Goal: Task Accomplishment & Management: Complete application form

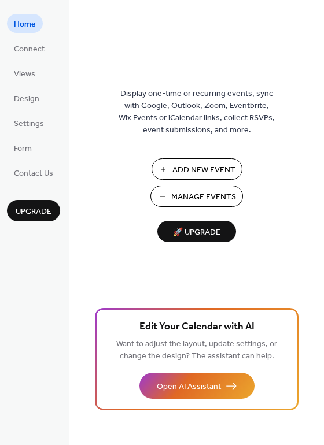
click at [195, 197] on span "Manage Events" at bounding box center [203, 197] width 65 height 12
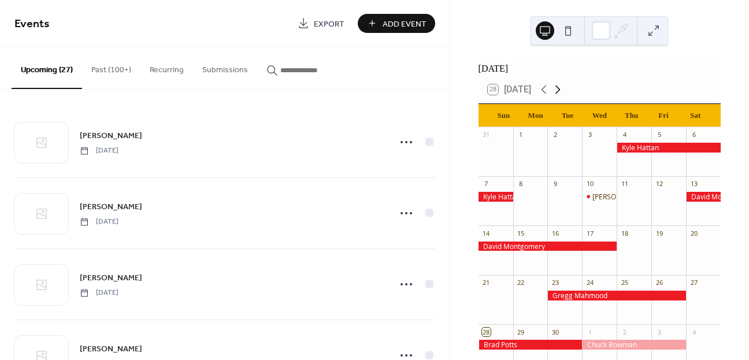
click at [560, 96] on icon at bounding box center [558, 90] width 14 height 14
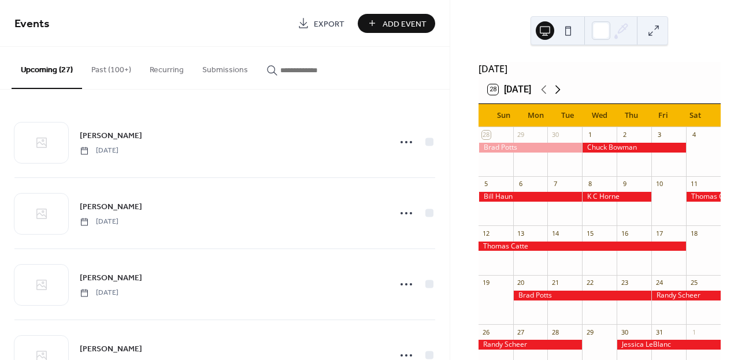
click at [560, 96] on icon at bounding box center [558, 90] width 14 height 14
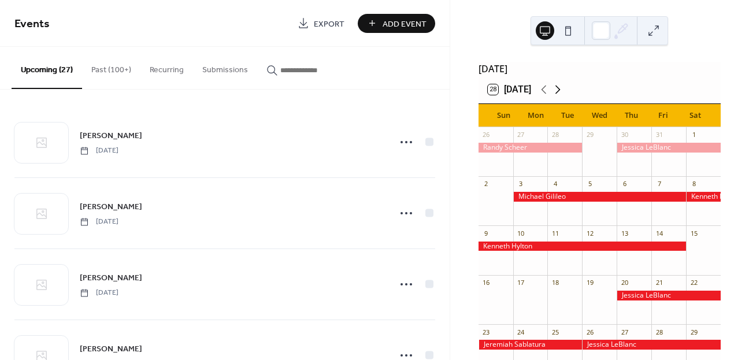
click at [560, 96] on icon at bounding box center [558, 90] width 14 height 14
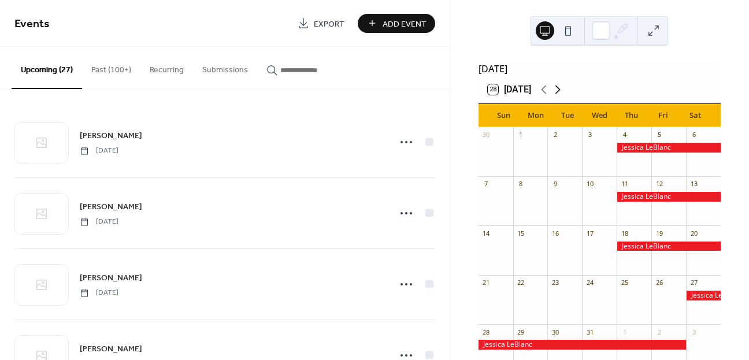
click at [560, 96] on icon at bounding box center [558, 90] width 14 height 14
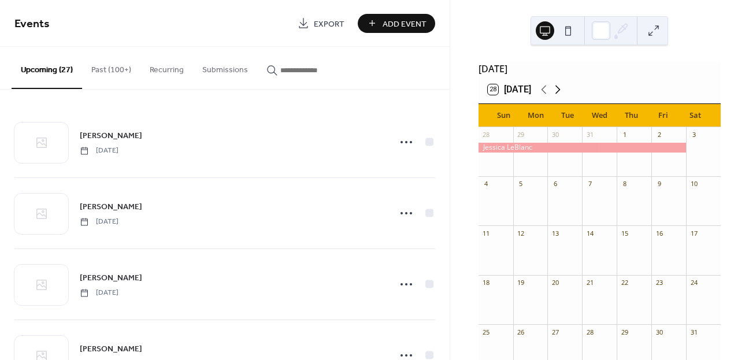
click at [560, 96] on icon at bounding box center [558, 90] width 14 height 14
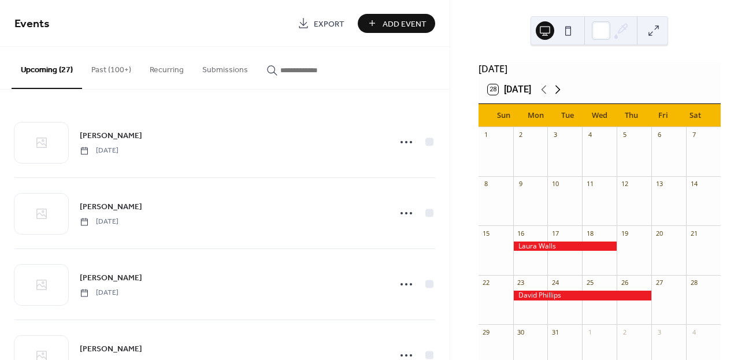
click at [560, 96] on icon at bounding box center [558, 90] width 14 height 14
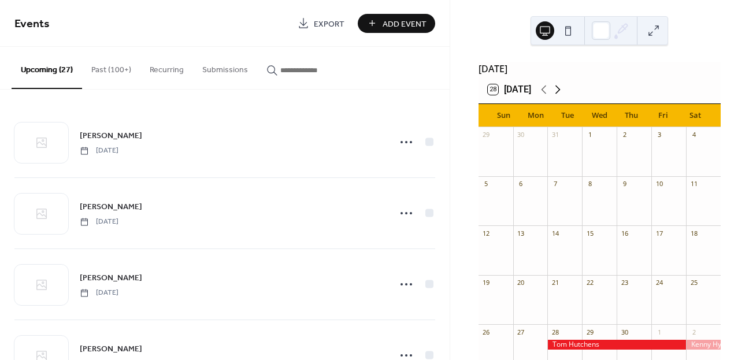
click at [560, 96] on icon at bounding box center [558, 90] width 14 height 14
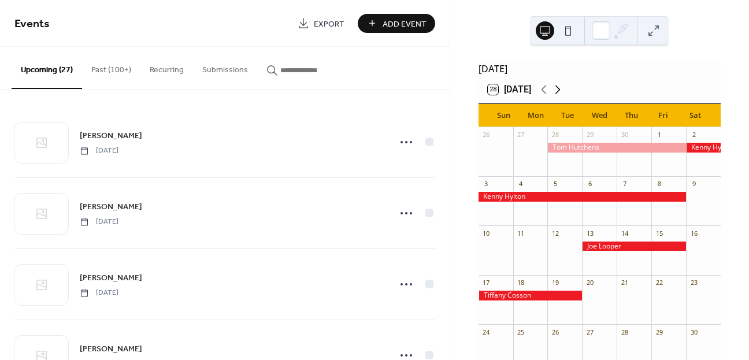
click at [560, 96] on icon at bounding box center [558, 90] width 14 height 14
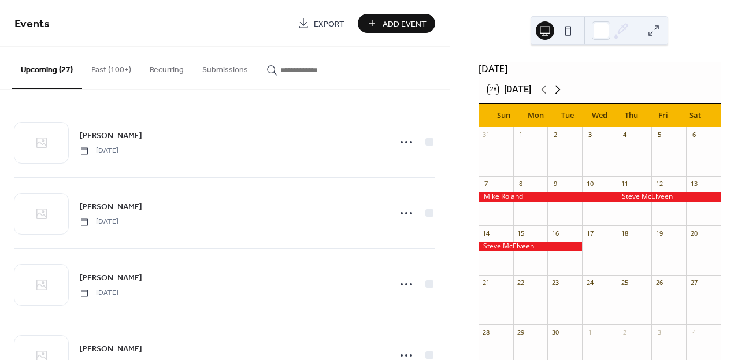
click at [560, 96] on icon at bounding box center [558, 90] width 14 height 14
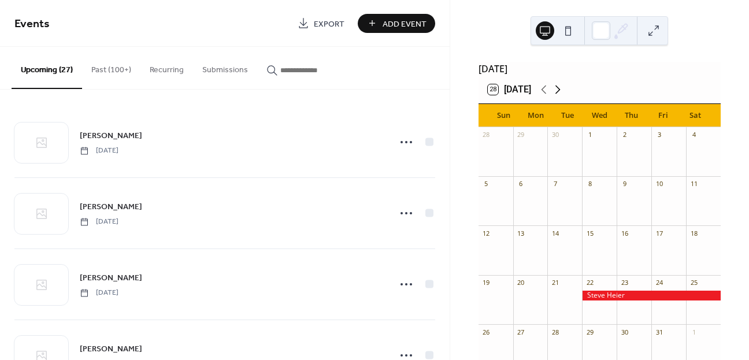
click at [560, 96] on icon at bounding box center [558, 90] width 14 height 14
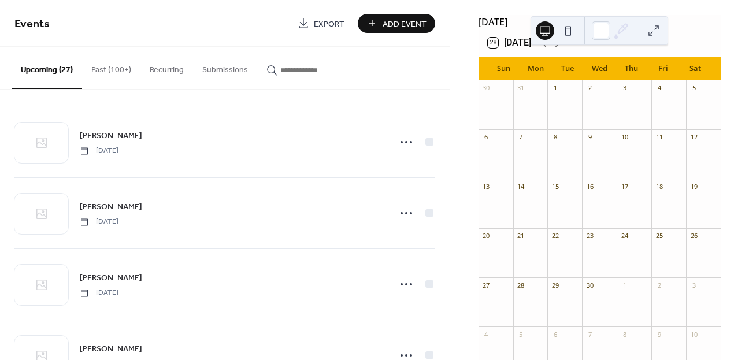
scroll to position [49, 0]
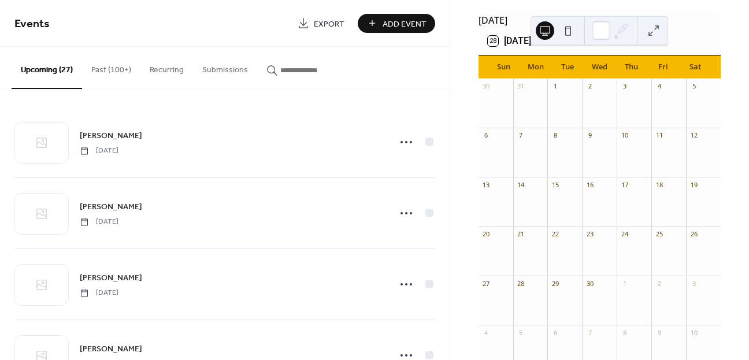
click at [387, 25] on span "Add Event" at bounding box center [405, 24] width 44 height 12
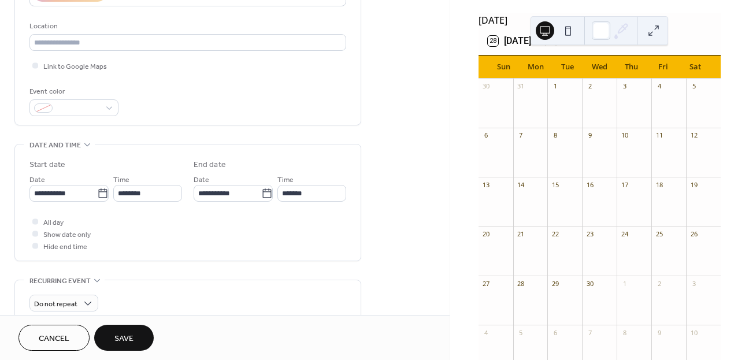
scroll to position [237, 0]
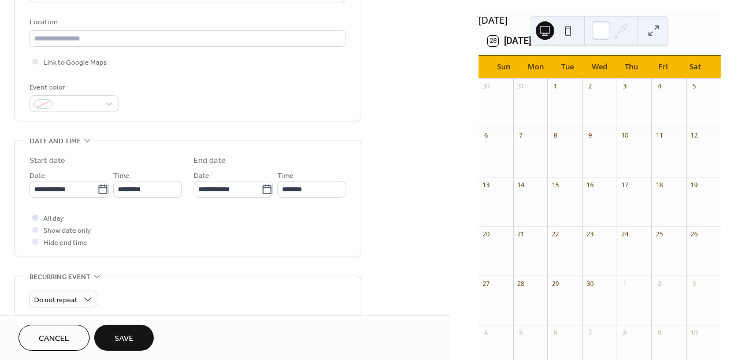
type input "**********"
click at [37, 218] on div at bounding box center [35, 218] width 6 height 6
click at [83, 189] on input "**********" at bounding box center [63, 189] width 68 height 17
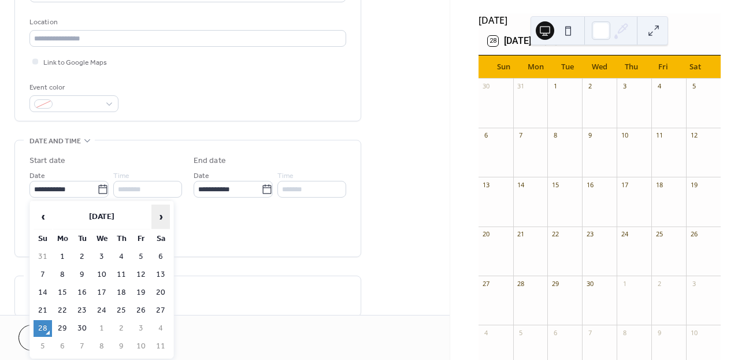
click at [164, 217] on span "›" at bounding box center [160, 216] width 17 height 23
click at [164, 215] on span "›" at bounding box center [160, 216] width 17 height 23
click at [162, 209] on span "›" at bounding box center [160, 216] width 17 height 23
click at [164, 209] on span "›" at bounding box center [160, 216] width 17 height 23
drag, startPoint x: 164, startPoint y: 209, endPoint x: 172, endPoint y: 209, distance: 8.1
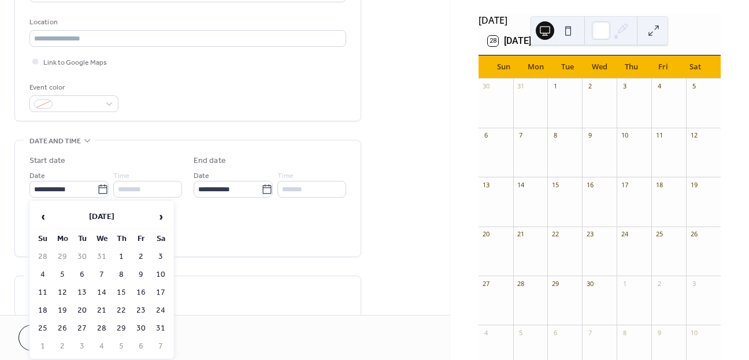
click at [164, 209] on span "›" at bounding box center [160, 216] width 17 height 23
click at [160, 215] on span "›" at bounding box center [160, 216] width 17 height 23
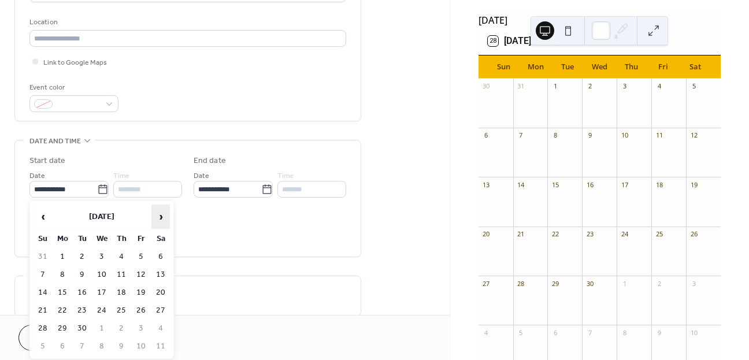
click at [160, 215] on span "›" at bounding box center [160, 216] width 17 height 23
click at [62, 327] on td "28" at bounding box center [62, 328] width 19 height 17
type input "**********"
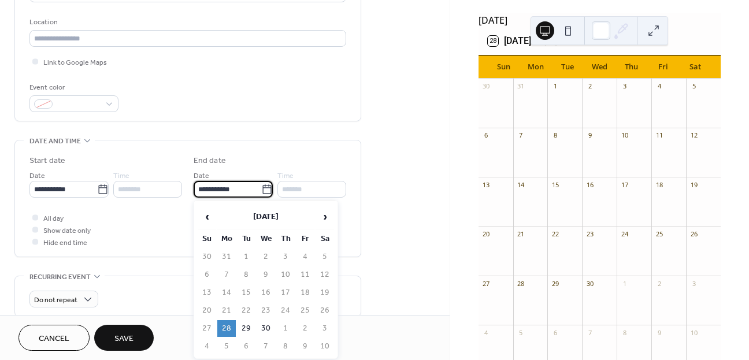
click at [248, 193] on input "**********" at bounding box center [228, 189] width 68 height 17
click at [325, 215] on span "›" at bounding box center [324, 216] width 17 height 23
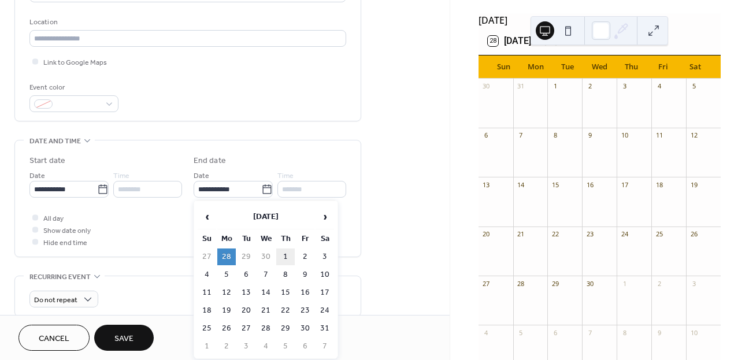
click at [286, 256] on td "1" at bounding box center [285, 257] width 19 height 17
type input "**********"
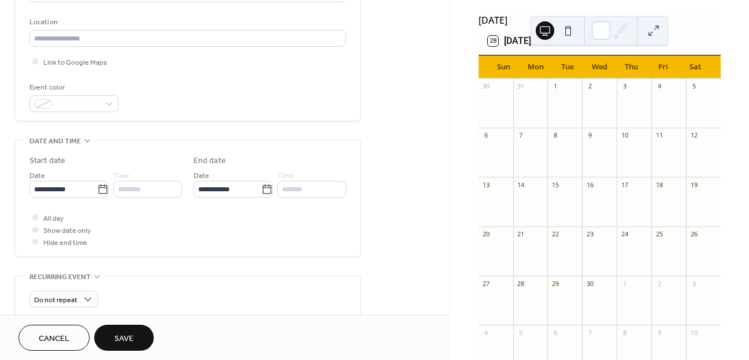
click at [136, 339] on button "Save" at bounding box center [124, 338] width 60 height 26
